Goal: Task Accomplishment & Management: Use online tool/utility

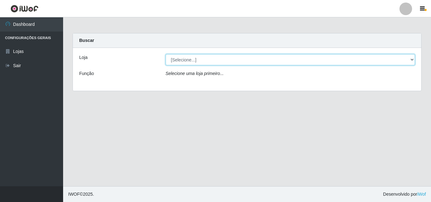
click at [411, 62] on select "[Selecione...] Saullus Supermercados" at bounding box center [291, 59] width 250 height 11
select select "423"
click at [166, 54] on select "[Selecione...] Saullus Supermercados" at bounding box center [291, 59] width 250 height 11
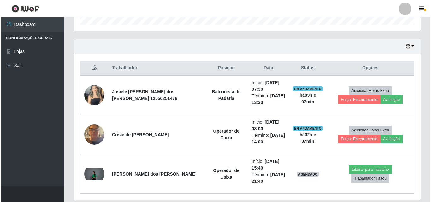
scroll to position [221, 0]
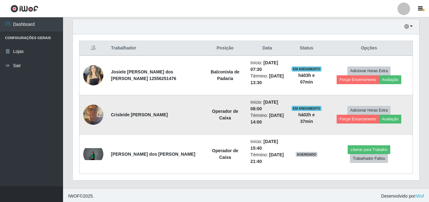
click at [98, 113] on img at bounding box center [93, 114] width 20 height 27
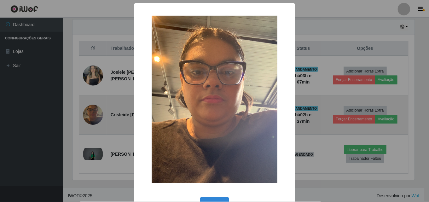
scroll to position [131, 344]
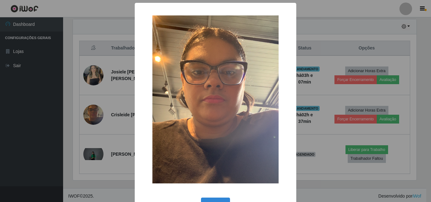
click at [99, 113] on div "× OK Cancel" at bounding box center [215, 101] width 431 height 202
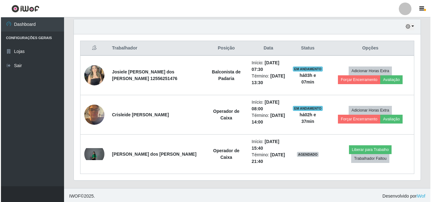
scroll to position [131, 347]
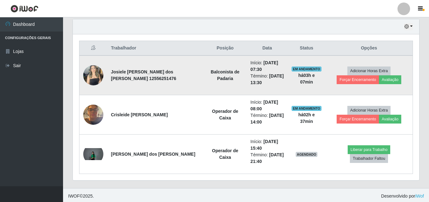
click at [96, 73] on img at bounding box center [93, 75] width 20 height 27
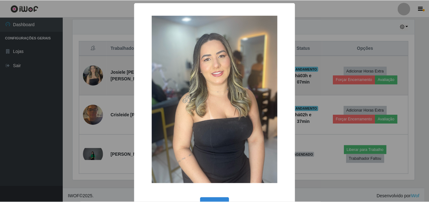
scroll to position [131, 344]
click at [96, 73] on div "× OK Cancel" at bounding box center [215, 101] width 431 height 202
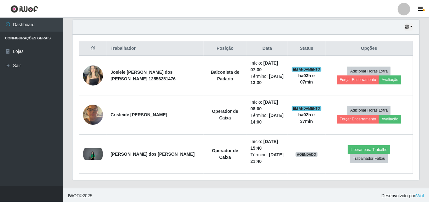
scroll to position [131, 347]
click at [412, 27] on button "button" at bounding box center [408, 26] width 9 height 7
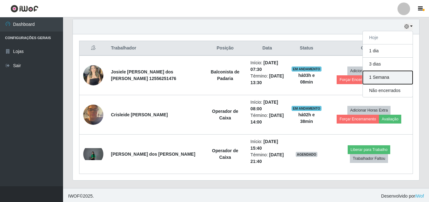
click at [398, 75] on button "1 Semana" at bounding box center [388, 77] width 50 height 13
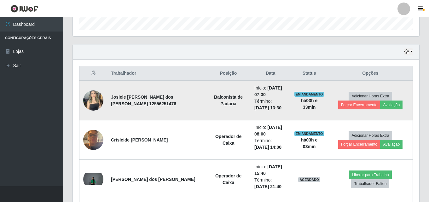
scroll to position [136, 0]
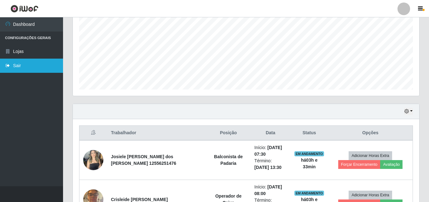
click at [28, 71] on link "Sair" at bounding box center [31, 66] width 63 height 14
